Goal: Task Accomplishment & Management: Manage account settings

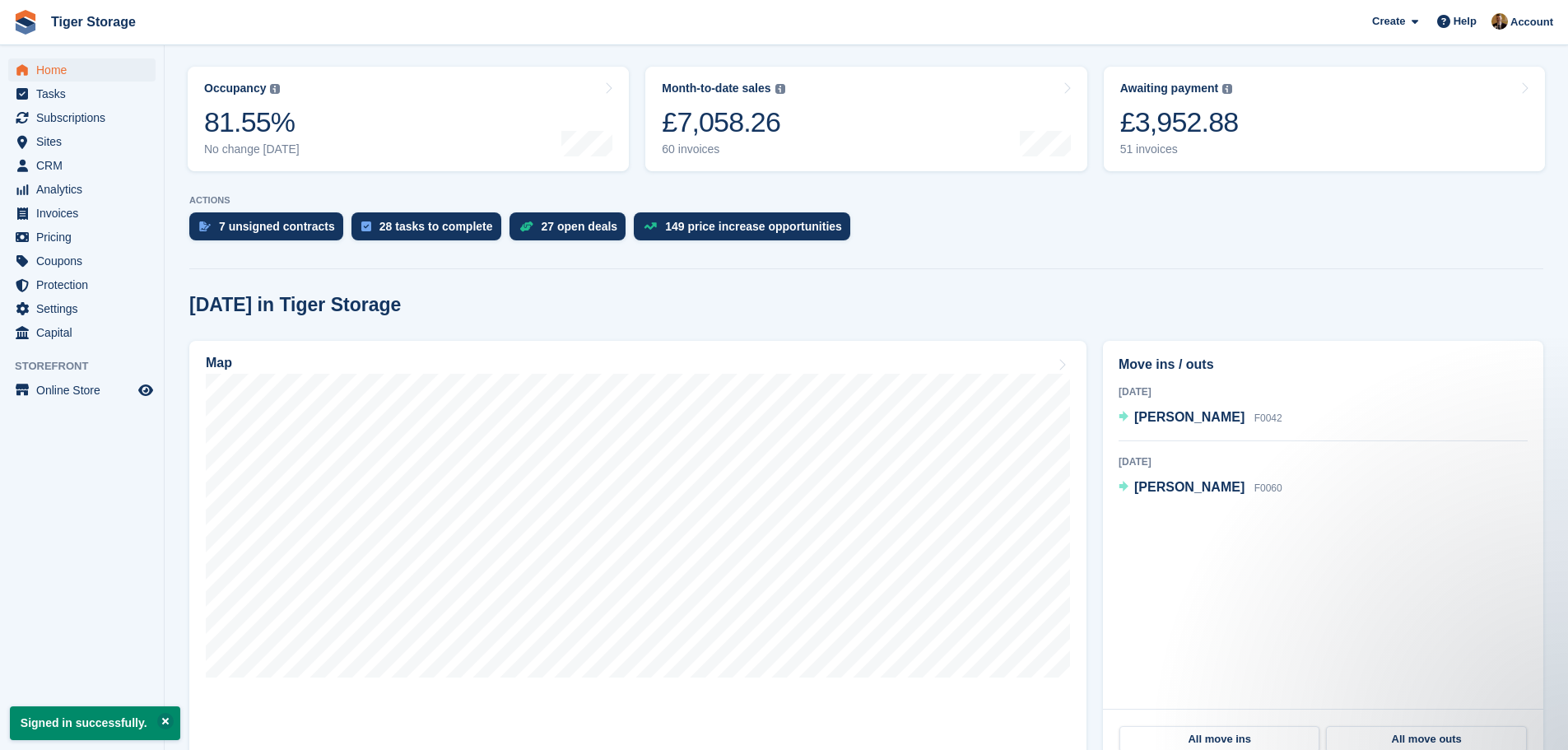
scroll to position [412, 0]
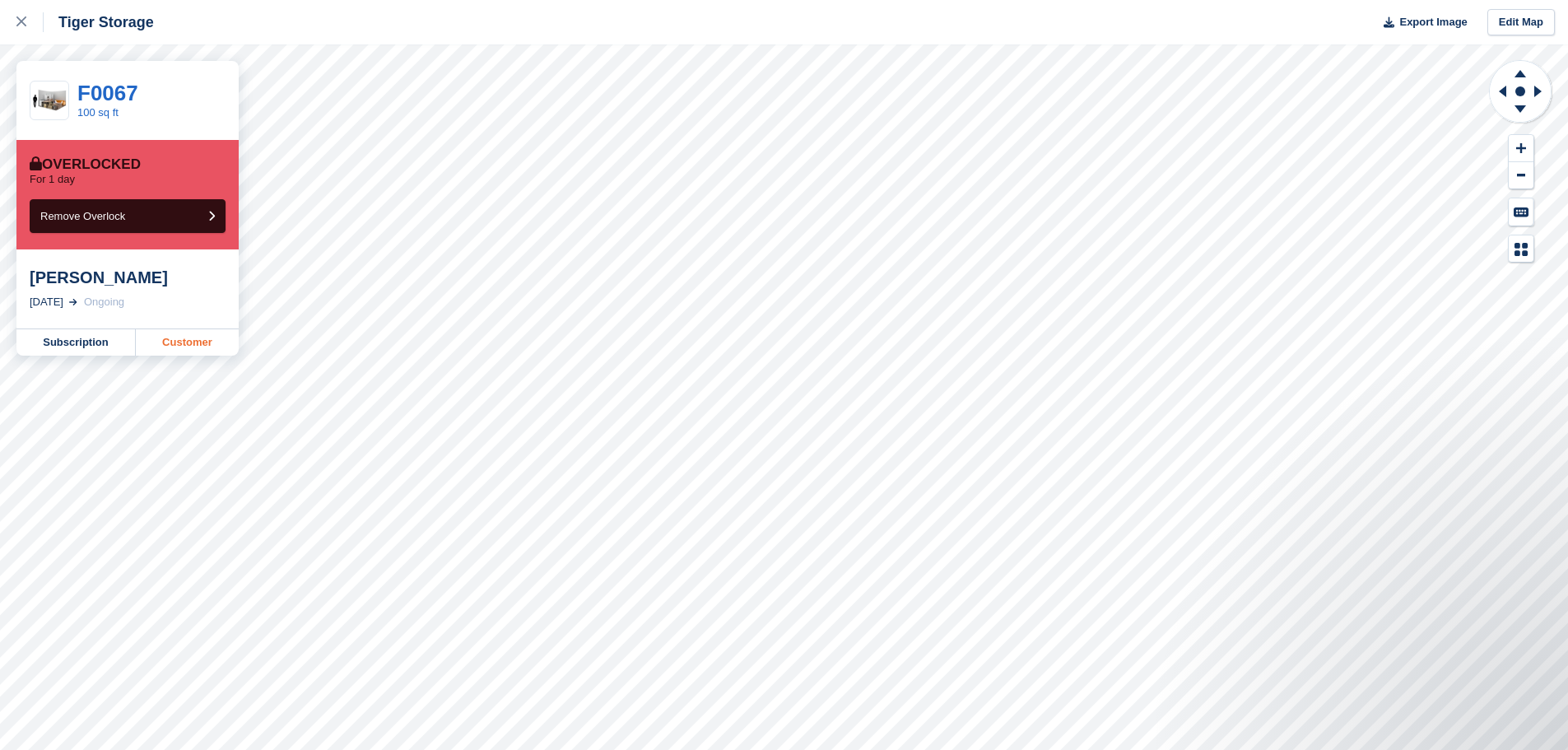
click at [192, 351] on link "Customer" at bounding box center [187, 342] width 103 height 27
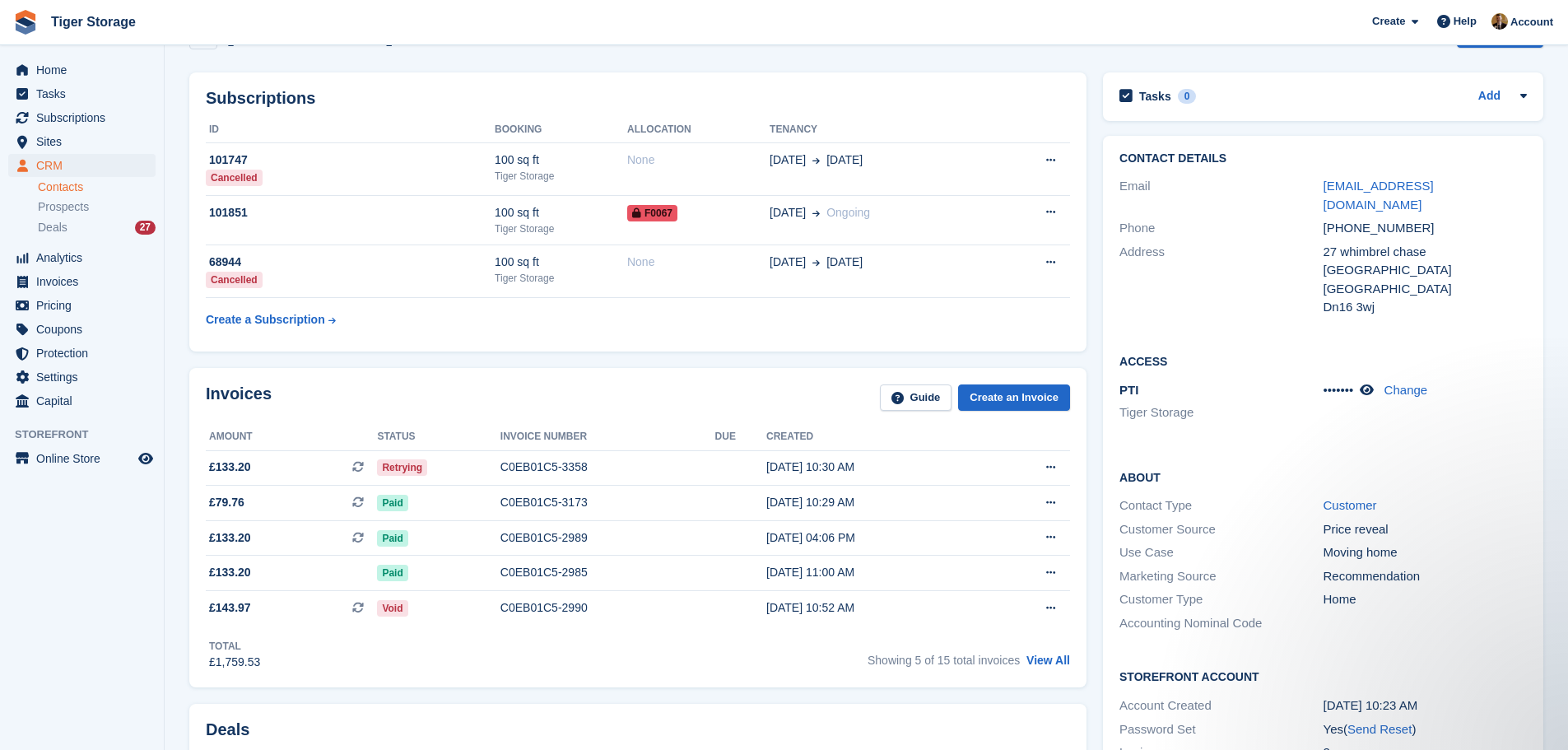
scroll to position [164, 0]
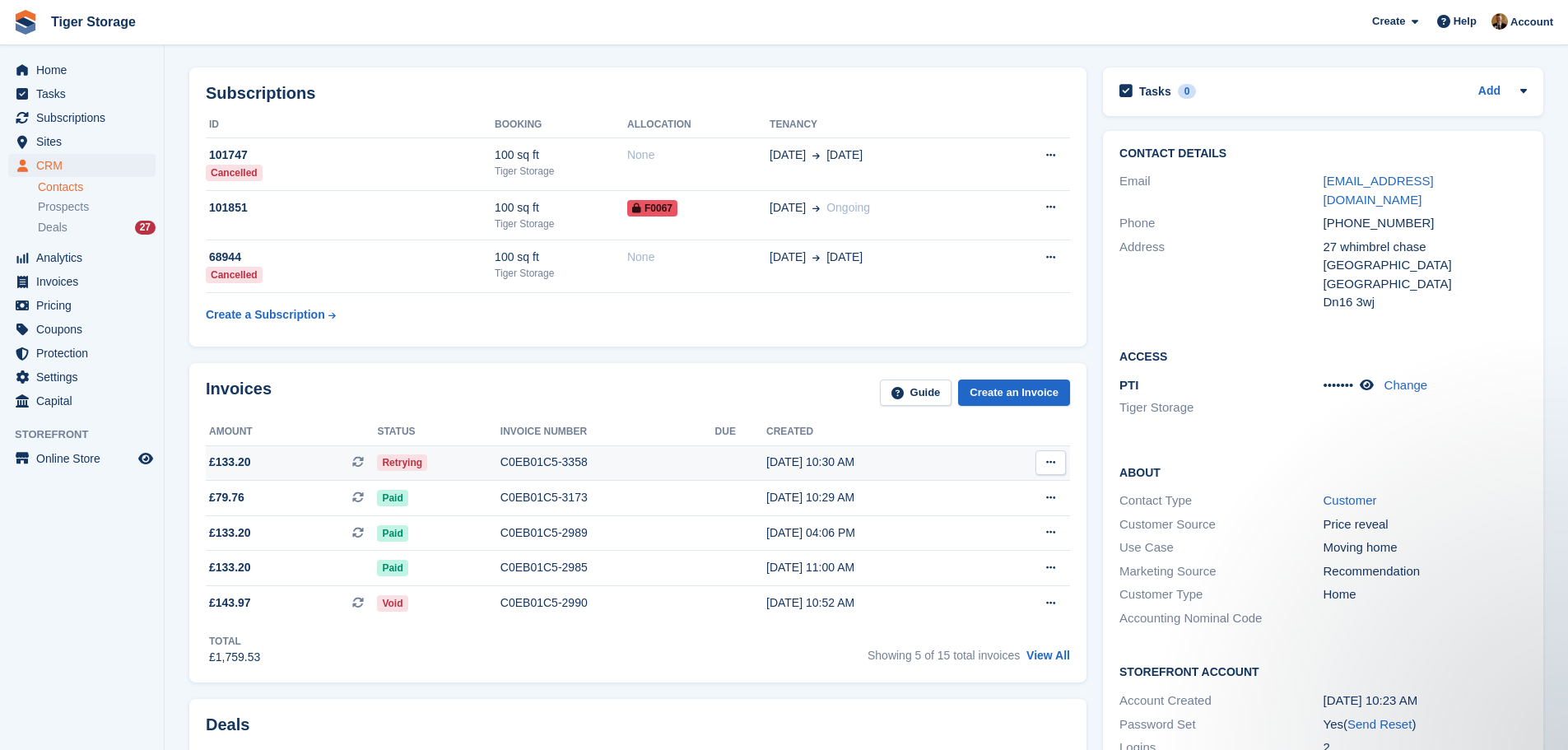
click at [398, 466] on span "Retrying" at bounding box center [402, 462] width 50 height 17
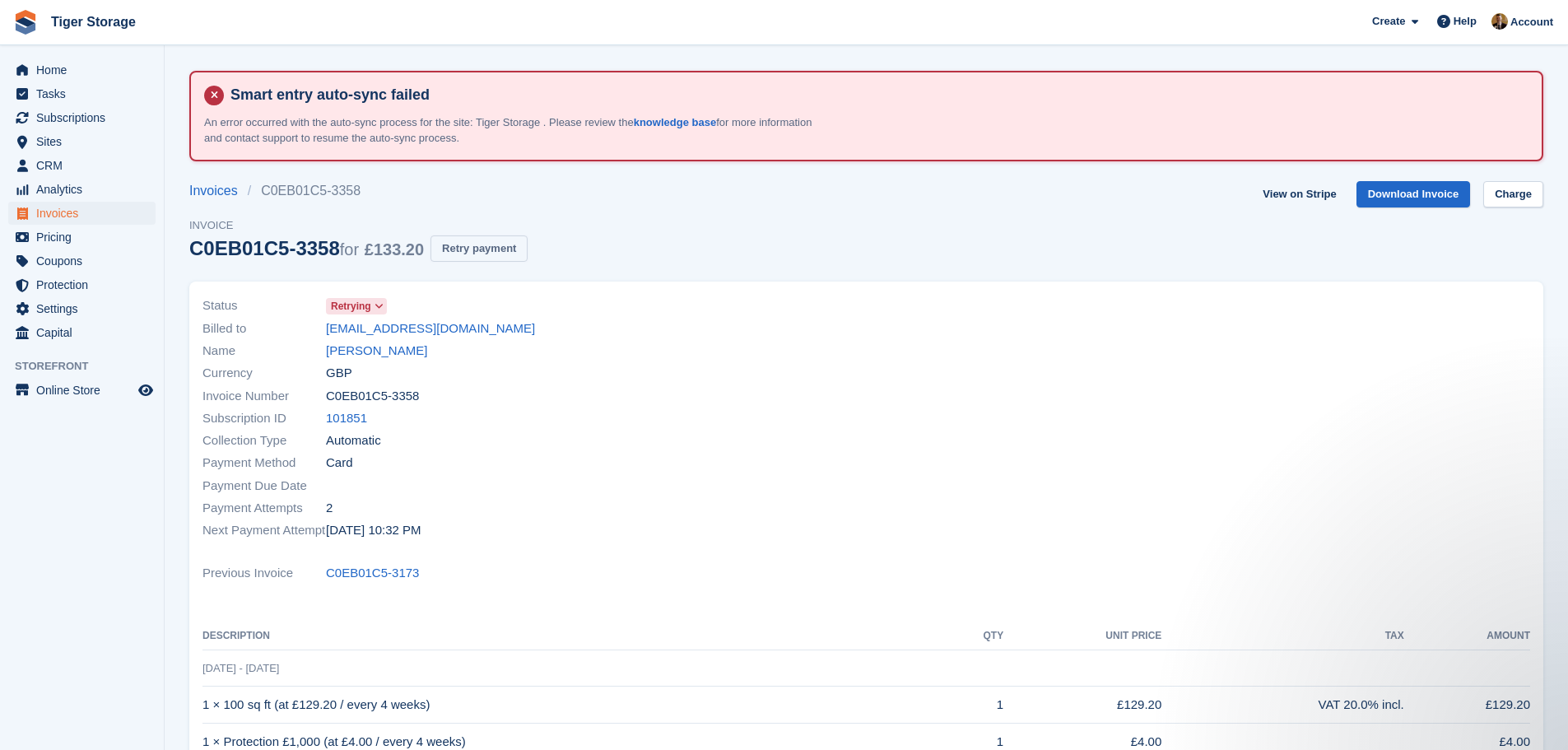
click at [493, 243] on button "Retry payment" at bounding box center [478, 248] width 98 height 28
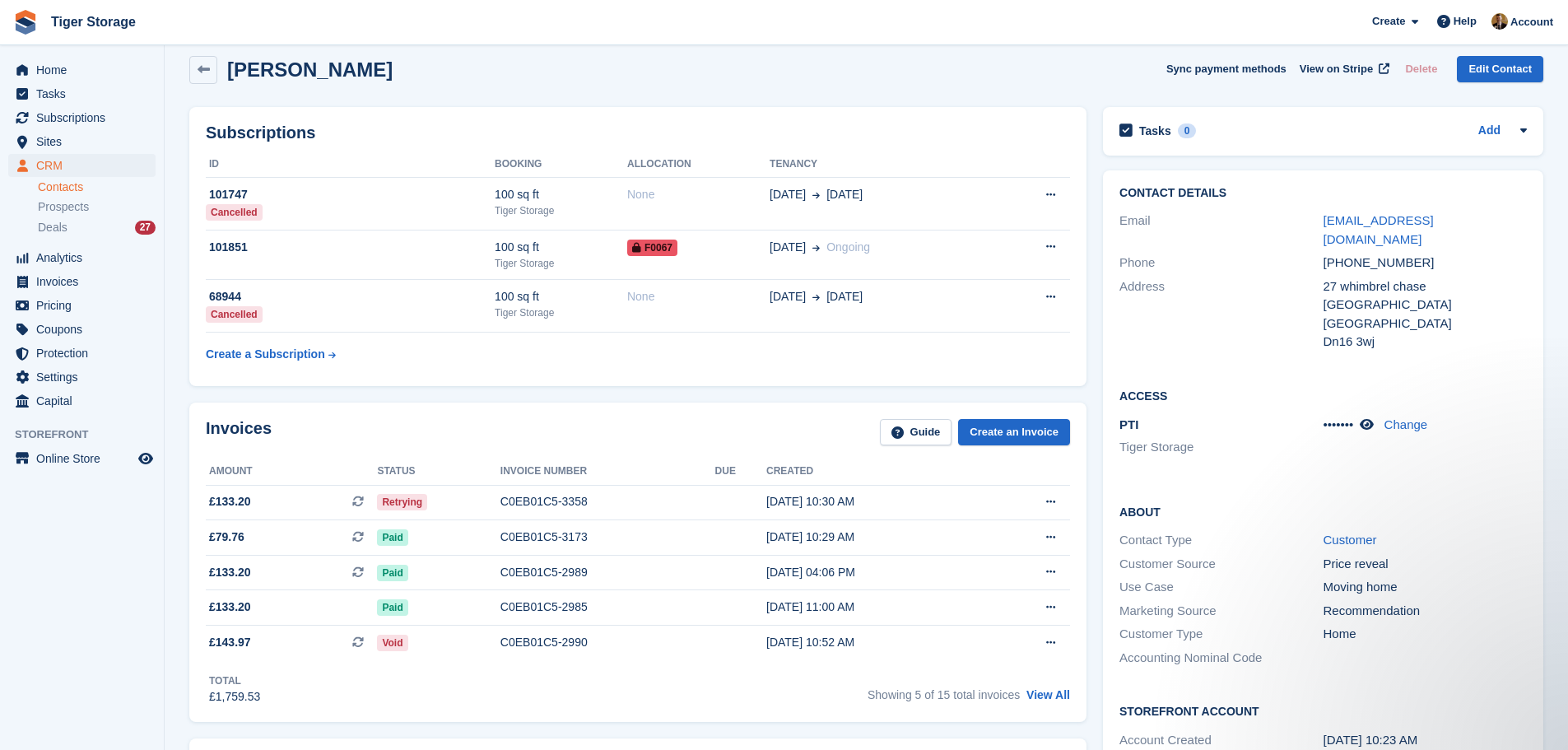
scroll to position [164, 0]
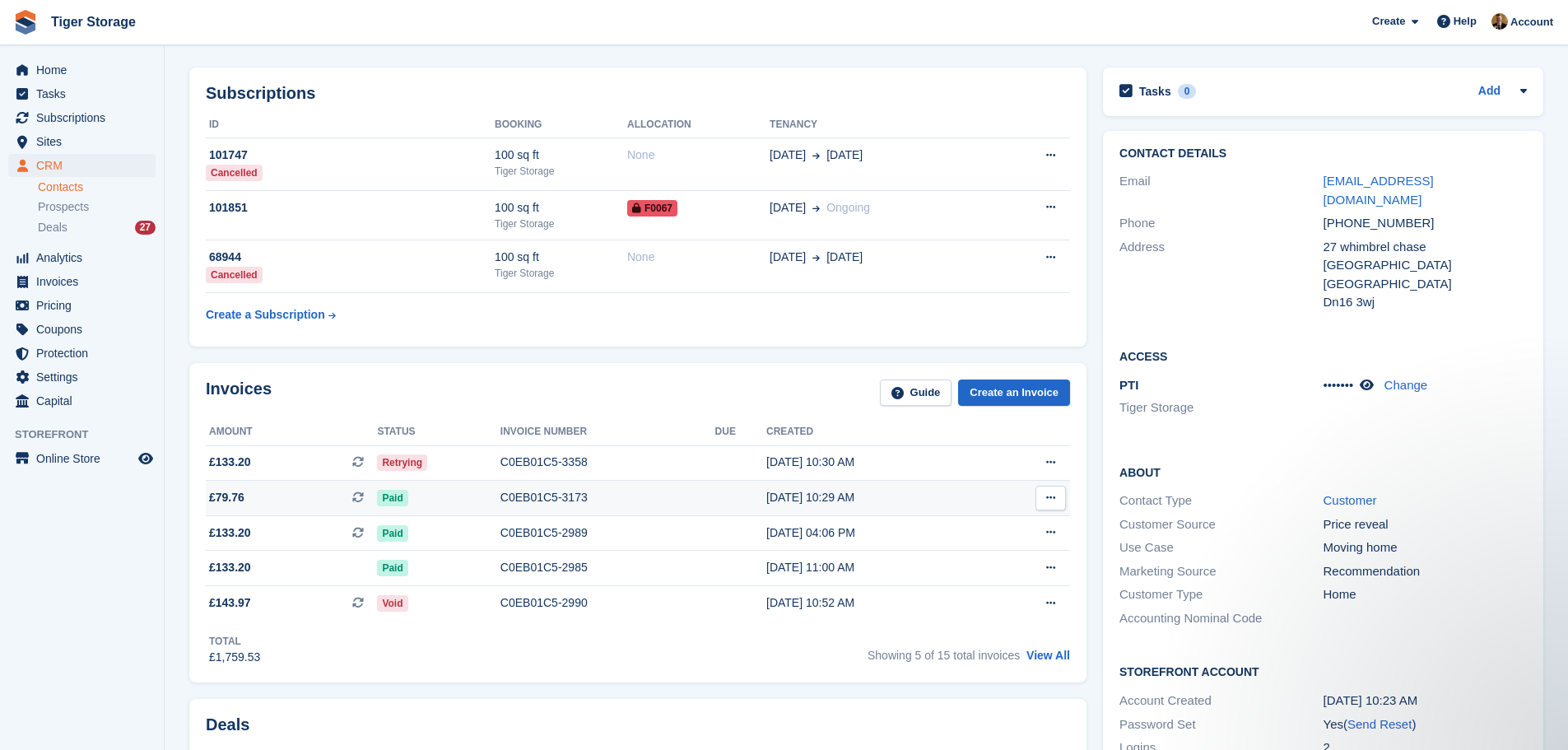
click at [467, 489] on div "Paid" at bounding box center [438, 498] width 123 height 18
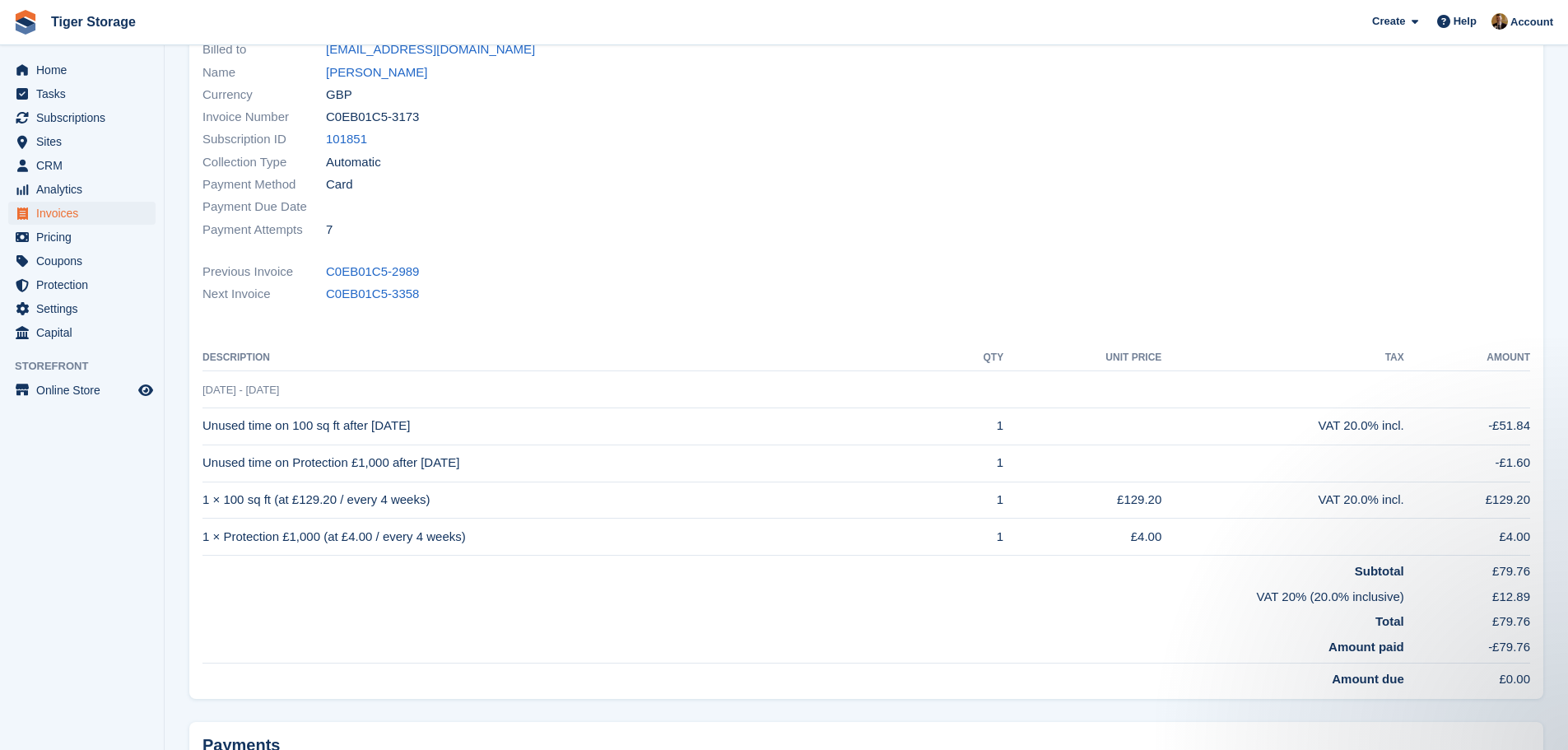
scroll to position [247, 0]
